Goal: Information Seeking & Learning: Learn about a topic

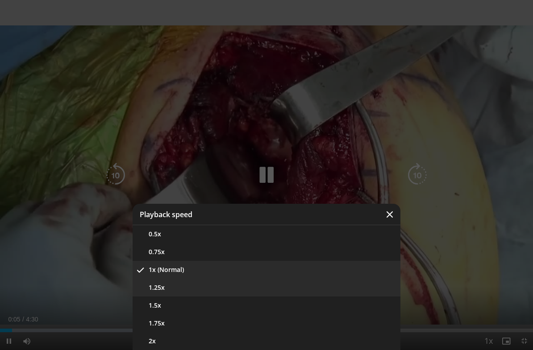
click at [309, 288] on button "1.25x" at bounding box center [267, 288] width 268 height 18
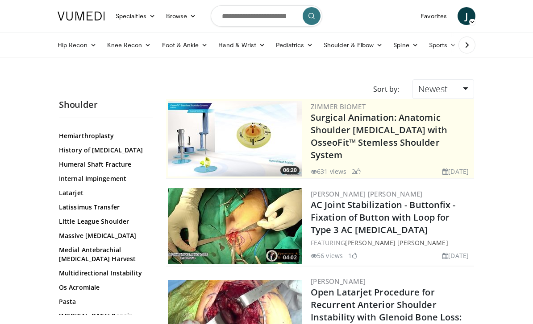
scroll to position [546, 0]
click at [67, 231] on link "Massive Rotator Cuff Tear" at bounding box center [103, 235] width 89 height 9
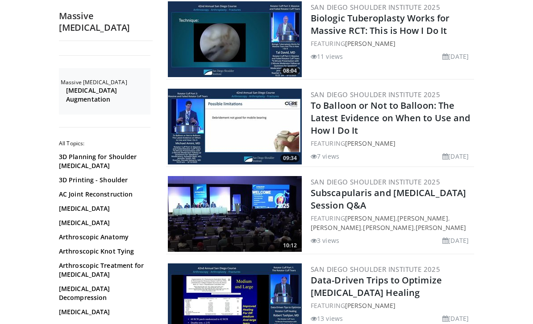
scroll to position [1609, 0]
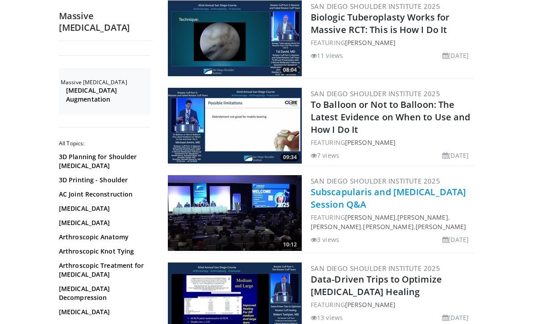
click at [431, 186] on link "Subscapularis and Biceps Session Q&A" at bounding box center [388, 198] width 155 height 25
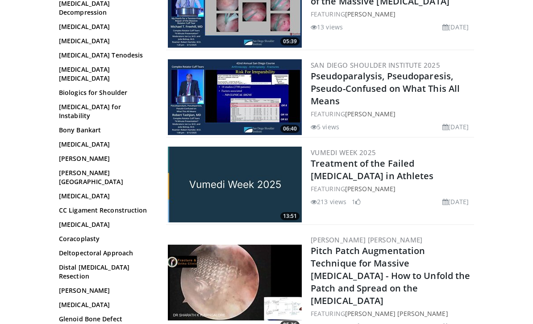
scroll to position [2163, 0]
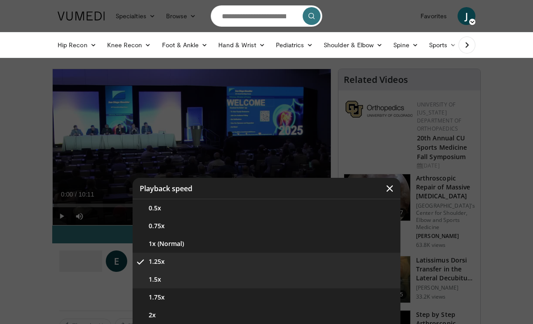
click at [262, 279] on button "1.5x" at bounding box center [267, 280] width 268 height 18
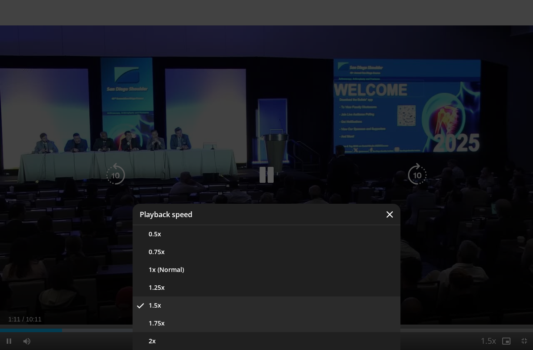
click at [296, 322] on button "1.75x" at bounding box center [267, 324] width 268 height 18
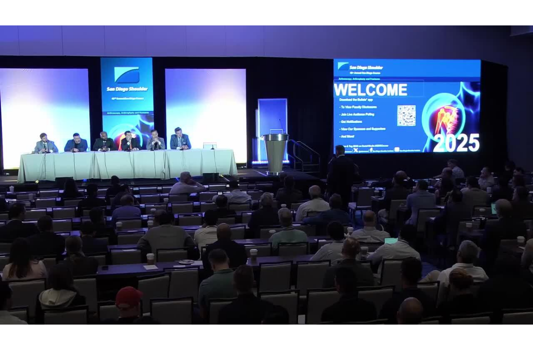
click at [25, 224] on div "10 seconds Tap to unmute" at bounding box center [266, 175] width 533 height 350
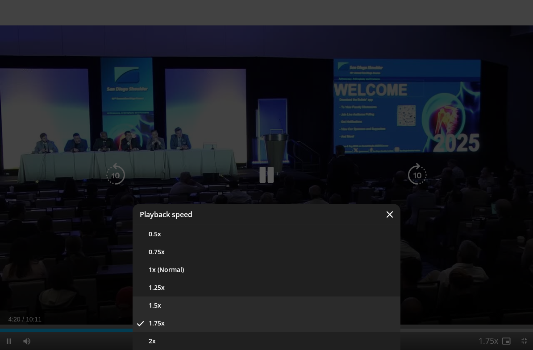
click at [250, 307] on button "1.5x" at bounding box center [267, 306] width 268 height 18
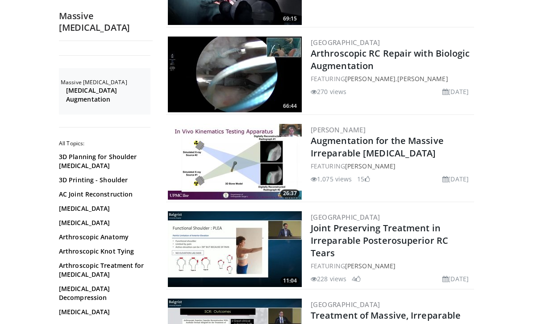
scroll to position [460, 0]
